Goal: Answer question/provide support: Share knowledge or assist other users

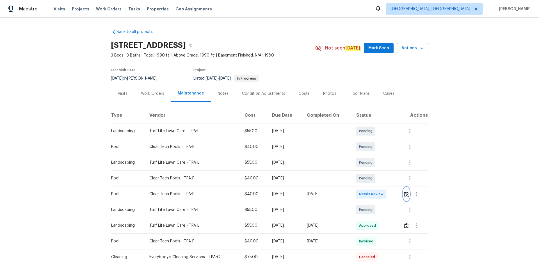
click at [383, 180] on img "button" at bounding box center [406, 193] width 5 height 5
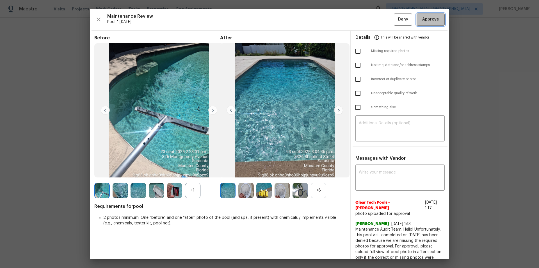
click at [383, 24] on button "Approve" at bounding box center [431, 19] width 28 height 12
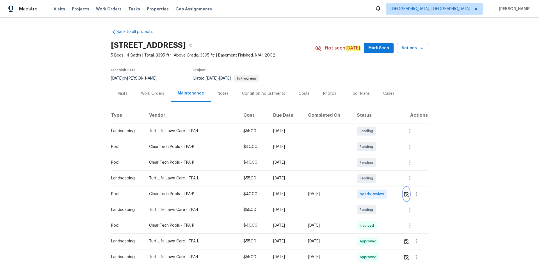
click at [383, 180] on button "button" at bounding box center [406, 193] width 6 height 13
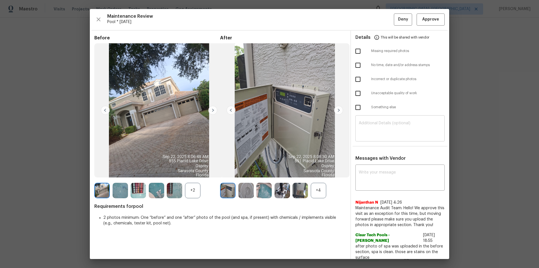
click at [383, 133] on textarea at bounding box center [400, 129] width 83 height 16
paste textarea "Maintenance Audit Team: Hello! Unfortunately, this pool visit completed on 09/2…"
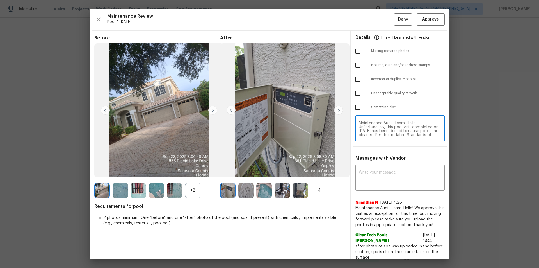
scroll to position [47, 0]
type textarea "Maintenance Audit Team: Hello! Unfortunately, this pool visit completed on 09/2…"
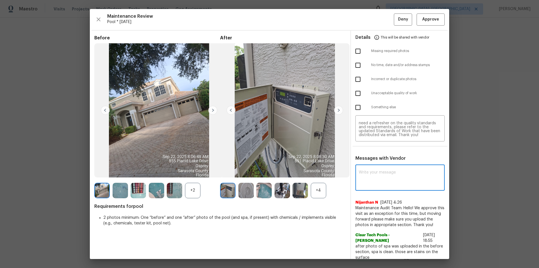
click at [383, 179] on textarea at bounding box center [400, 178] width 83 height 16
paste textarea "Maintenance Audit Team: Hello! Unfortunately, this pool visit completed on 09/2…"
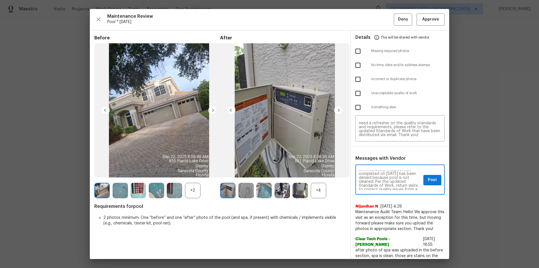
scroll to position [11, 0]
type textarea "Maintenance Audit Team: Hello! Unfortunately, this pool visit completed on 09/2…"
click at [357, 92] on input "checkbox" at bounding box center [358, 93] width 12 height 12
checkbox input "true"
click at [383, 176] on button "Post" at bounding box center [433, 180] width 18 height 10
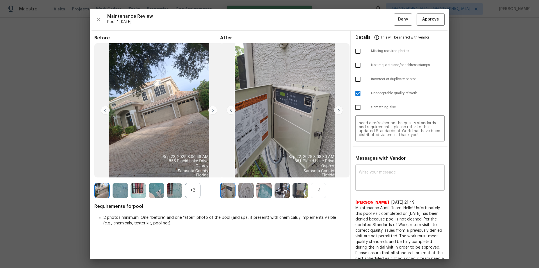
scroll to position [0, 0]
click at [383, 18] on span "Deny" at bounding box center [403, 19] width 10 height 7
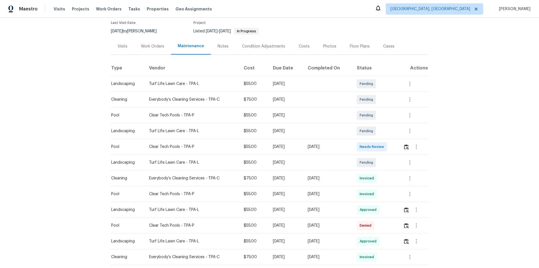
scroll to position [56, 0]
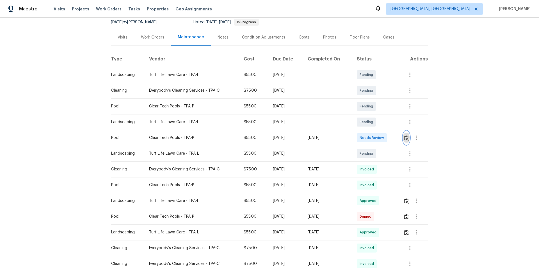
click at [383, 139] on img "button" at bounding box center [406, 137] width 5 height 5
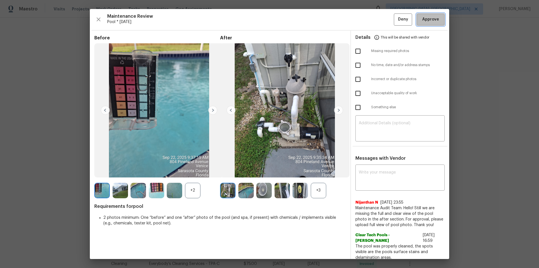
click at [383, 14] on button "Approve" at bounding box center [431, 19] width 28 height 12
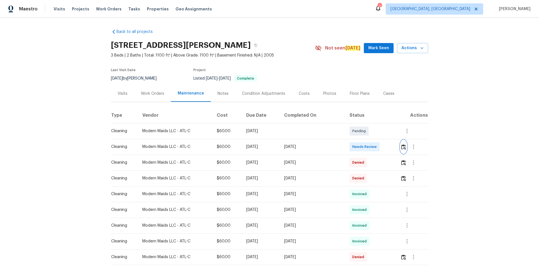
click at [404, 147] on img "button" at bounding box center [403, 146] width 5 height 5
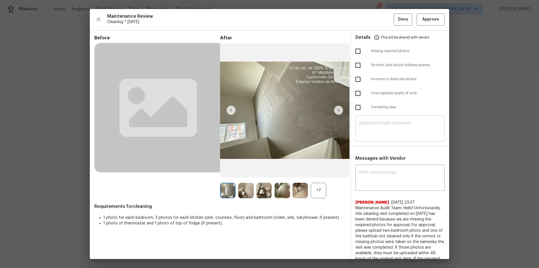
click at [395, 128] on textarea at bounding box center [400, 129] width 83 height 16
paste textarea "Maintenance Audit Team: Hello! Unfortunately, this cleaning visit completed on …"
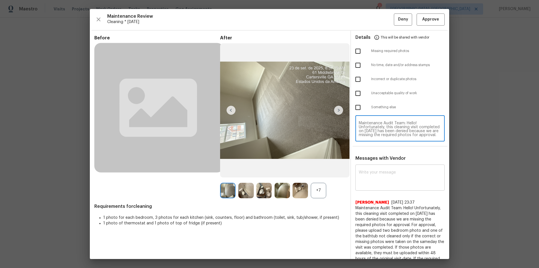
scroll to position [55, 0]
type textarea "Maintenance Audit Team: Hello! Unfortunately, this cleaning visit completed on …"
click at [383, 181] on textarea at bounding box center [400, 178] width 83 height 16
paste textarea "Maintenance Audit Team: Hello! Unfortunately, this cleaning visit completed on …"
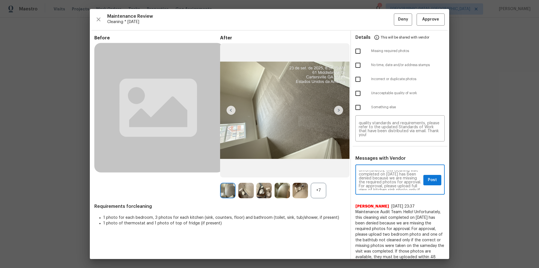
scroll to position [11, 0]
type textarea "Maintenance Audit Team: Hello! Unfortunately, this cleaning visit completed on …"
click at [412, 190] on div "Maintenance Audit Team: Hello! Unfortunately, this cleaning visit completed on …" at bounding box center [400, 180] width 89 height 29
click at [359, 53] on input "checkbox" at bounding box center [358, 51] width 12 height 12
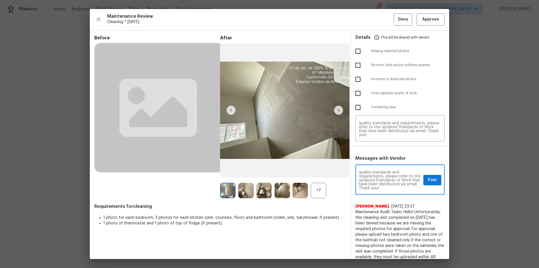
checkbox input "true"
drag, startPoint x: 428, startPoint y: 179, endPoint x: 429, endPoint y: 187, distance: 7.8
click at [428, 179] on span "Post" at bounding box center [432, 179] width 9 height 7
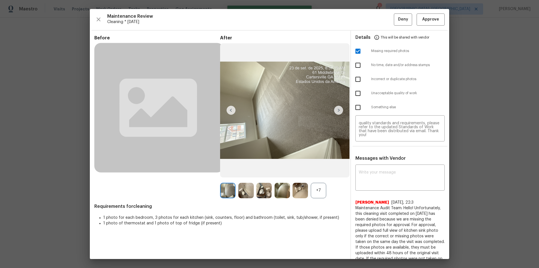
scroll to position [0, 0]
click at [405, 18] on button "Deny" at bounding box center [403, 19] width 18 height 12
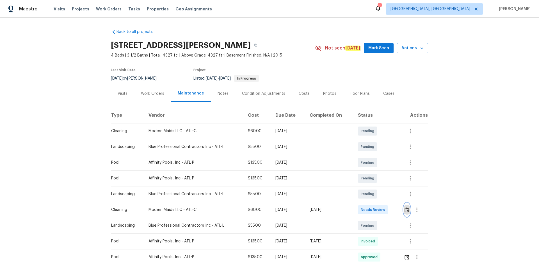
click at [409, 210] on img "button" at bounding box center [407, 209] width 5 height 5
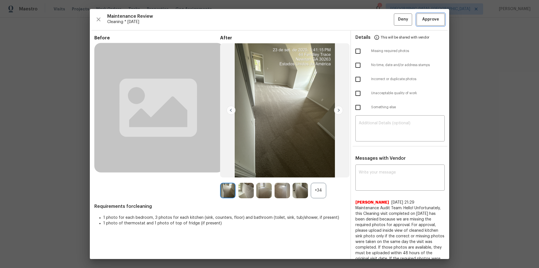
click at [437, 19] on button "Approve" at bounding box center [431, 19] width 28 height 12
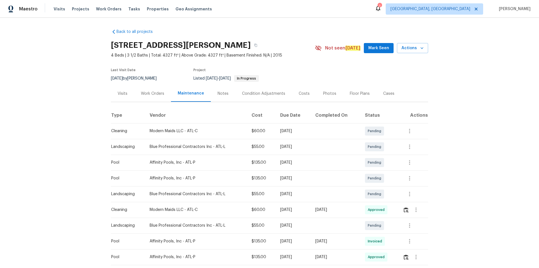
scroll to position [84, 0]
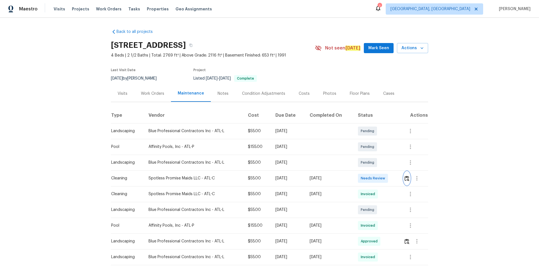
click at [383, 180] on img "button" at bounding box center [407, 178] width 5 height 5
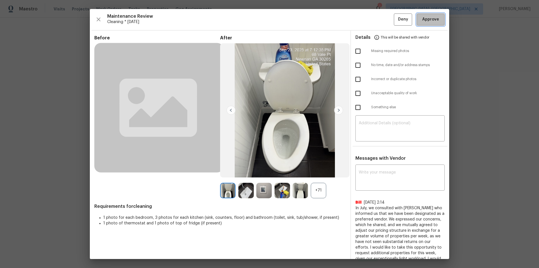
click at [383, 17] on span "Approve" at bounding box center [431, 19] width 17 height 7
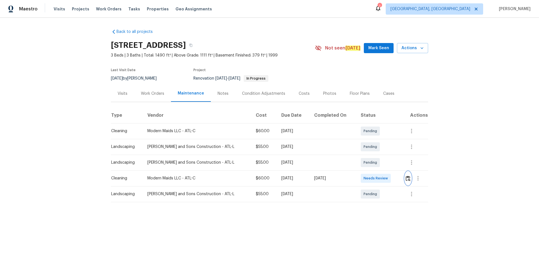
click at [406, 181] on button "button" at bounding box center [408, 177] width 6 height 13
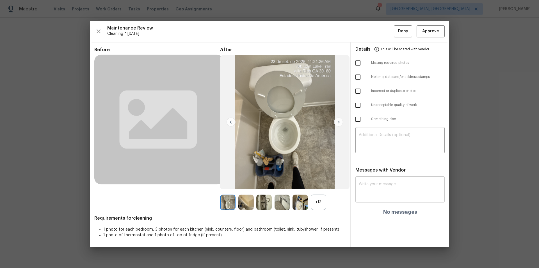
click at [397, 189] on textarea at bounding box center [400, 190] width 83 height 16
paste textarea "Maintenance Audit Team: Hello! After further review, the visit([DATE]) has been…"
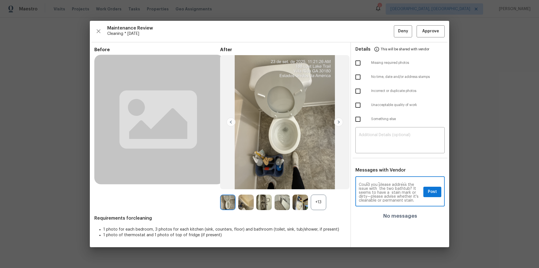
scroll to position [16, 0]
type textarea "Maintenance Audit Team: Hello! After further review, the visit([DATE]) has been…"
drag, startPoint x: 431, startPoint y: 187, endPoint x: 433, endPoint y: 193, distance: 7.0
click at [432, 187] on button "Post" at bounding box center [433, 192] width 18 height 10
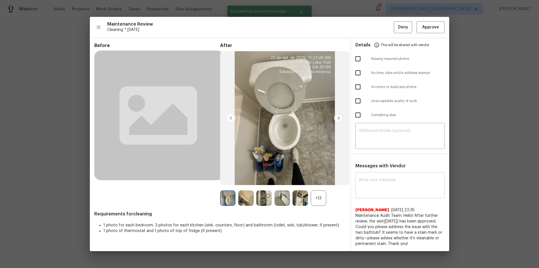
scroll to position [0, 0]
click at [431, 29] on span "Approve" at bounding box center [431, 27] width 17 height 7
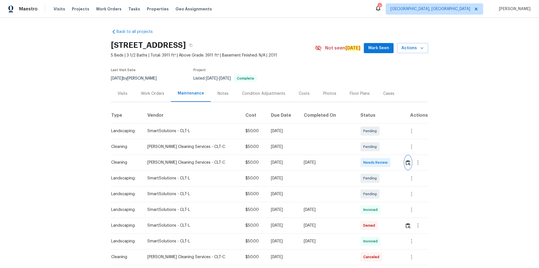
click at [383, 162] on img "button" at bounding box center [408, 162] width 5 height 5
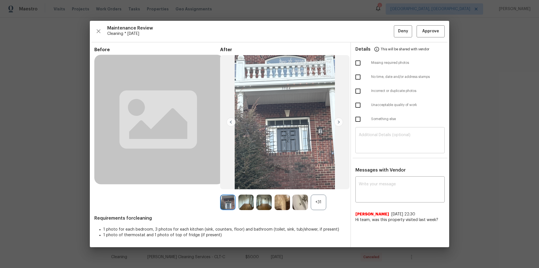
click at [378, 140] on textarea at bounding box center [400, 141] width 83 height 16
paste textarea "Maintenance Audit Team: Hello! Unfortunately, this cleaning visit completed on …"
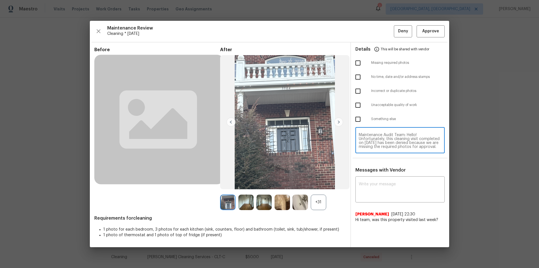
scroll to position [55, 0]
type textarea "Maintenance Audit Team: Hello! Unfortunately, this cleaning visit completed on …"
click at [378, 180] on textarea at bounding box center [400, 190] width 83 height 16
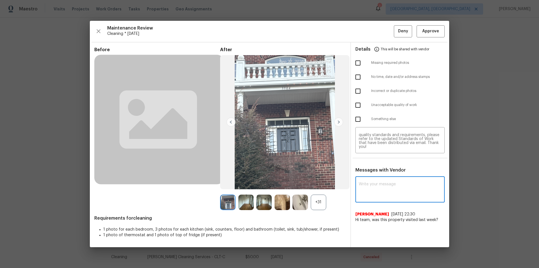
paste textarea "Maintenance Audit Team: Hello! Unfortunately, this cleaning visit completed on …"
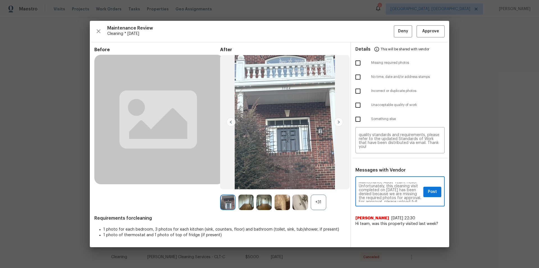
scroll to position [0, 0]
type textarea "Maintenance Audit Team: Hello! Unfortunately, this cleaning visit completed on …"
click at [356, 104] on input "checkbox" at bounding box center [358, 105] width 12 height 12
click at [358, 106] on input "checkbox" at bounding box center [358, 105] width 12 height 12
checkbox input "false"
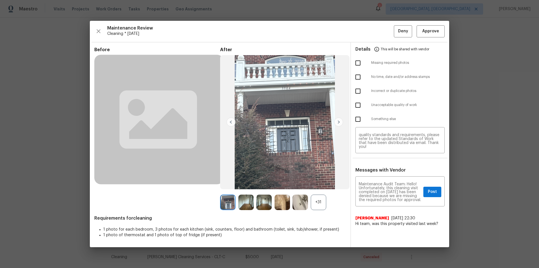
drag, startPoint x: 359, startPoint y: 65, endPoint x: 404, endPoint y: 163, distance: 107.2
click at [359, 66] on input "checkbox" at bounding box center [358, 63] width 12 height 12
checkbox input "true"
click at [383, 180] on span "Post" at bounding box center [432, 191] width 9 height 7
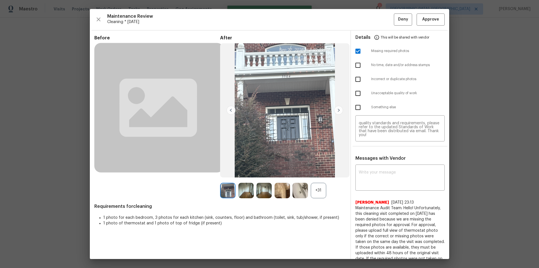
scroll to position [0, 0]
click at [383, 21] on span "Deny" at bounding box center [403, 19] width 10 height 7
